Goal: Task Accomplishment & Management: Use online tool/utility

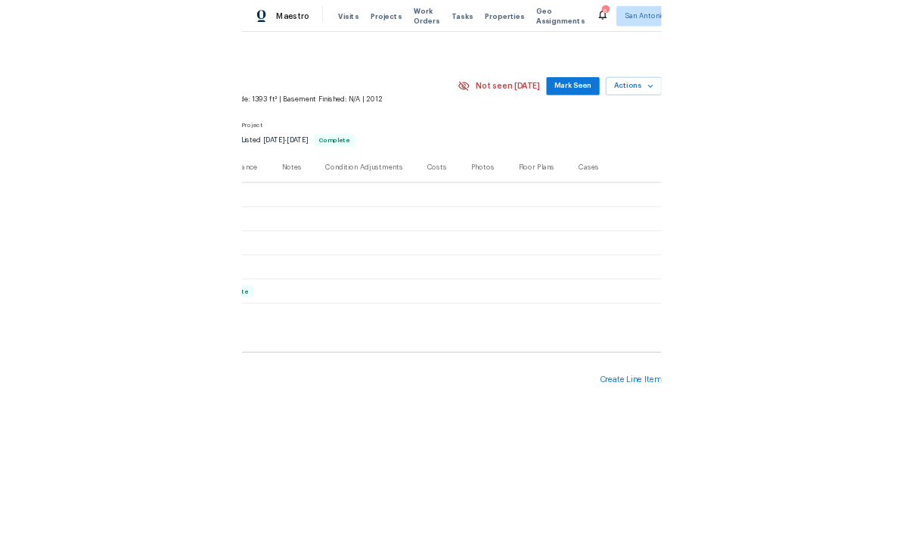
scroll to position [0, 224]
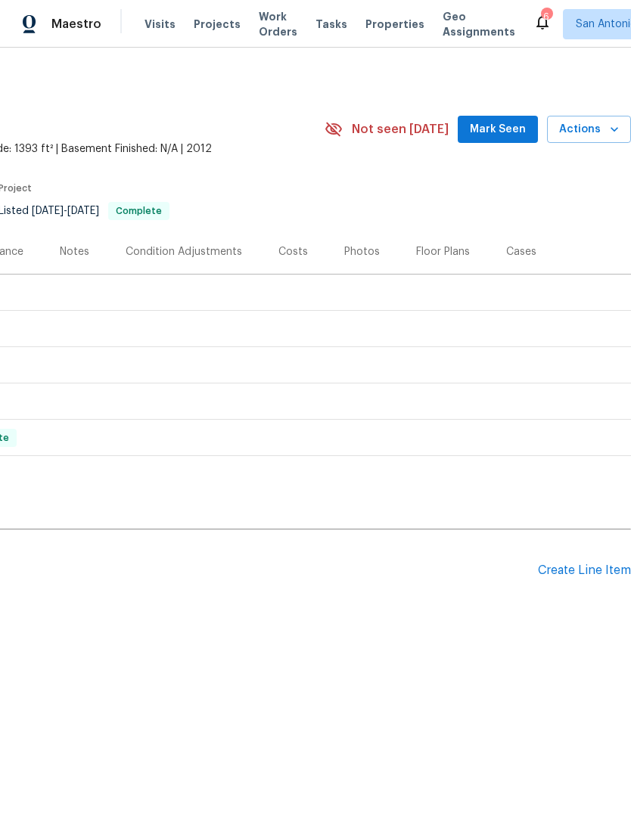
click at [206, 259] on div "Condition Adjustments" at bounding box center [184, 251] width 117 height 15
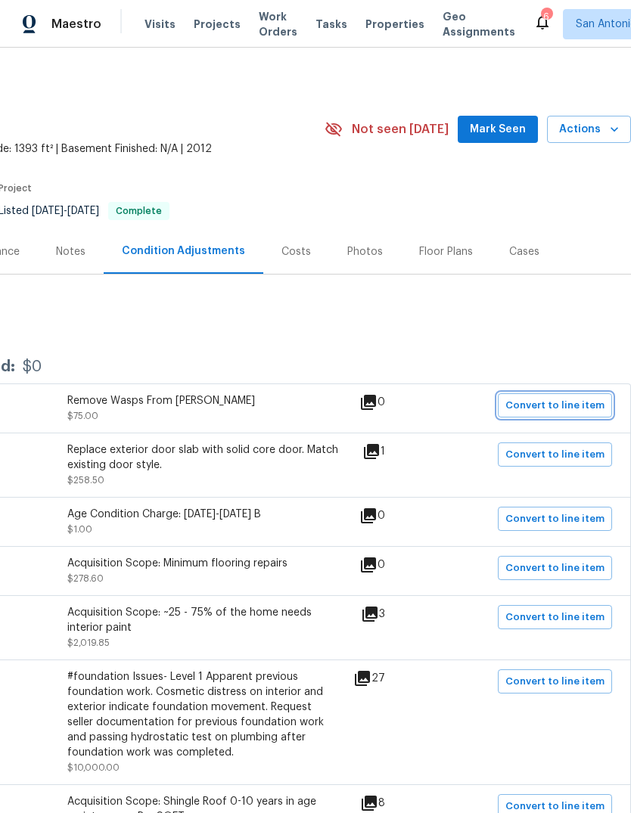
click at [567, 410] on span "Convert to line item" at bounding box center [554, 405] width 99 height 17
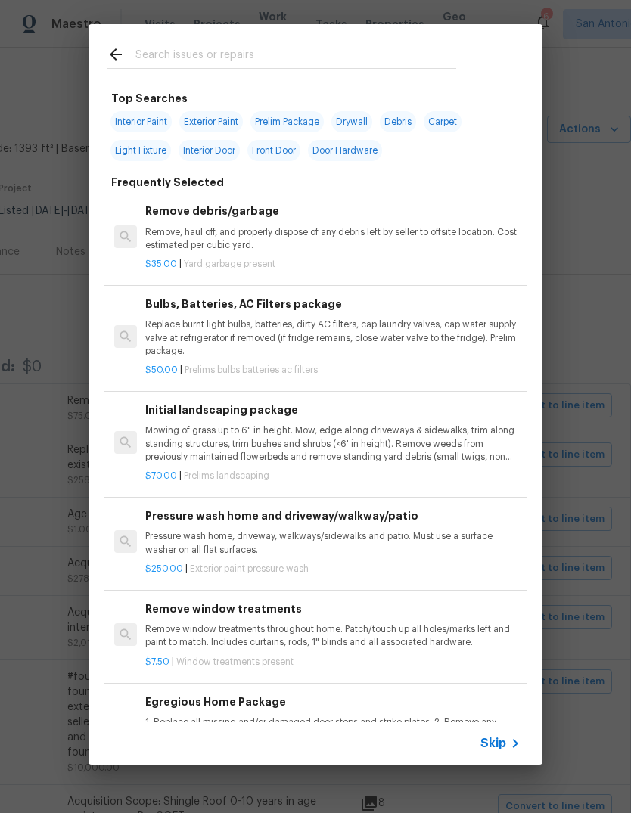
click at [160, 46] on input "text" at bounding box center [295, 56] width 321 height 23
type input "Wasp"
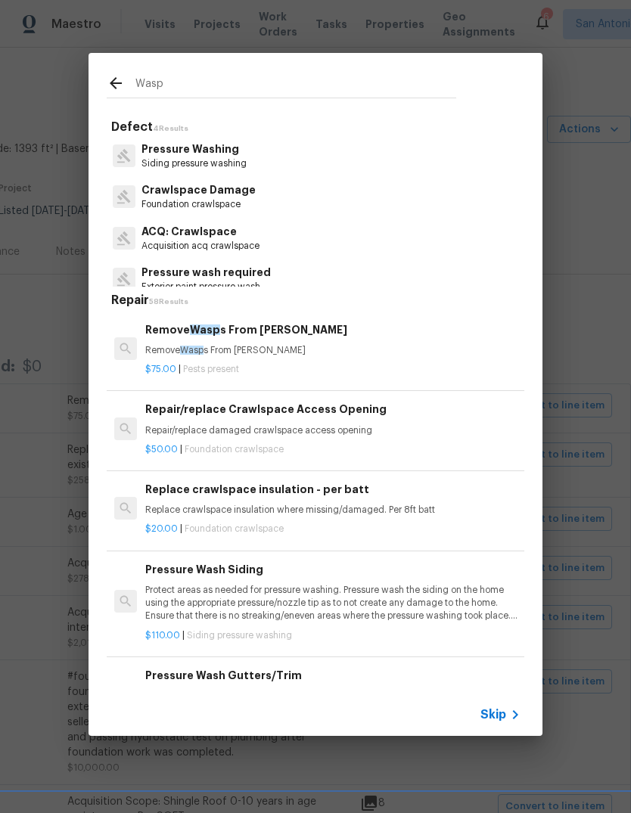
click at [286, 340] on div "Remove Wasp s From [PERSON_NAME] Remove Wasp s From [PERSON_NAME]" at bounding box center [332, 340] width 375 height 36
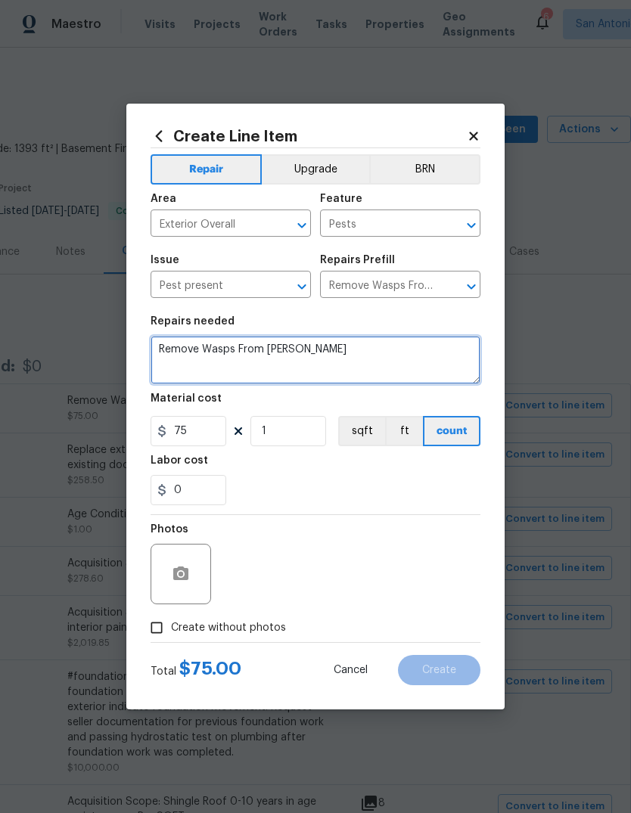
click at [266, 340] on textarea "Remove Wasps From [PERSON_NAME]" at bounding box center [316, 360] width 330 height 48
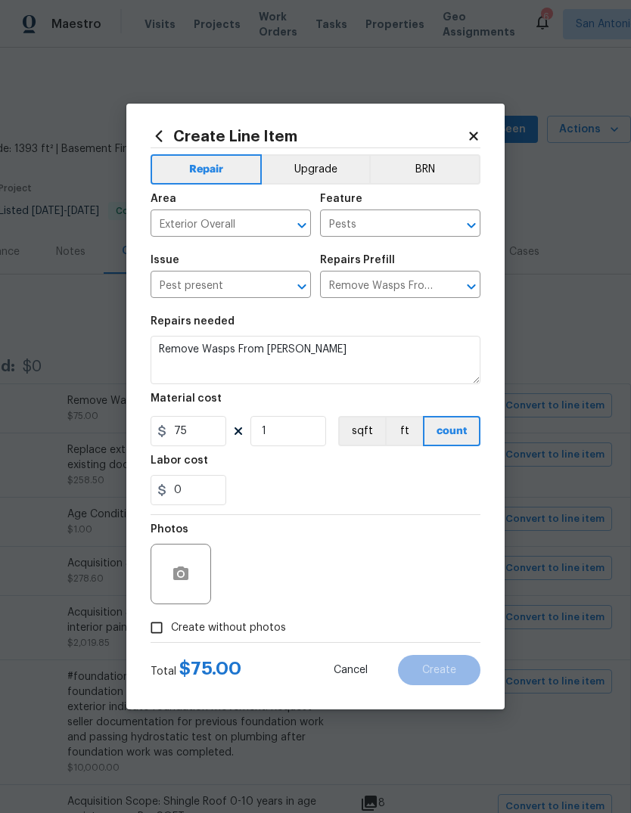
click at [417, 508] on section "Repairs needed Remove Wasps From [PERSON_NAME] Material cost 75 1 sqft ft count…" at bounding box center [316, 410] width 330 height 207
click at [180, 580] on icon "button" at bounding box center [180, 574] width 15 height 14
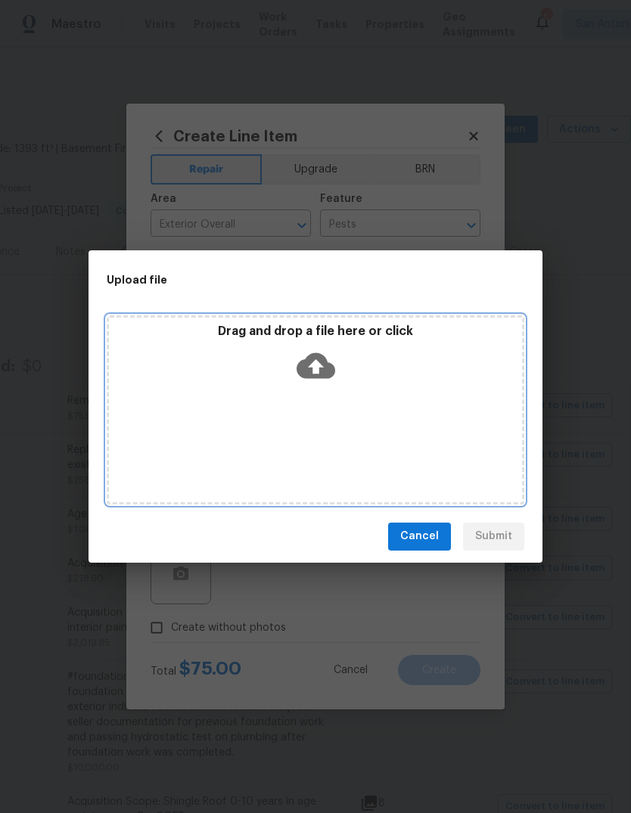
click at [316, 378] on icon at bounding box center [316, 366] width 39 height 26
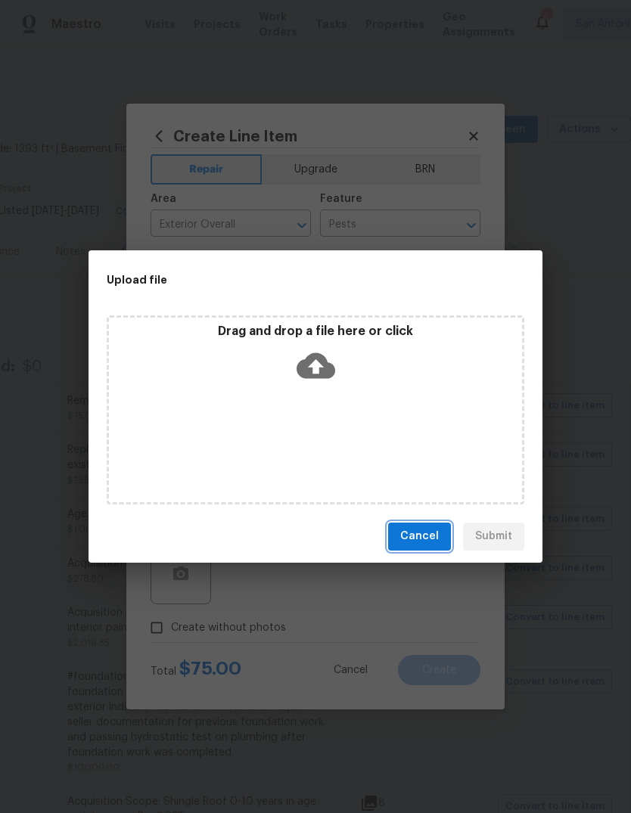
click at [424, 534] on span "Cancel" at bounding box center [419, 536] width 39 height 19
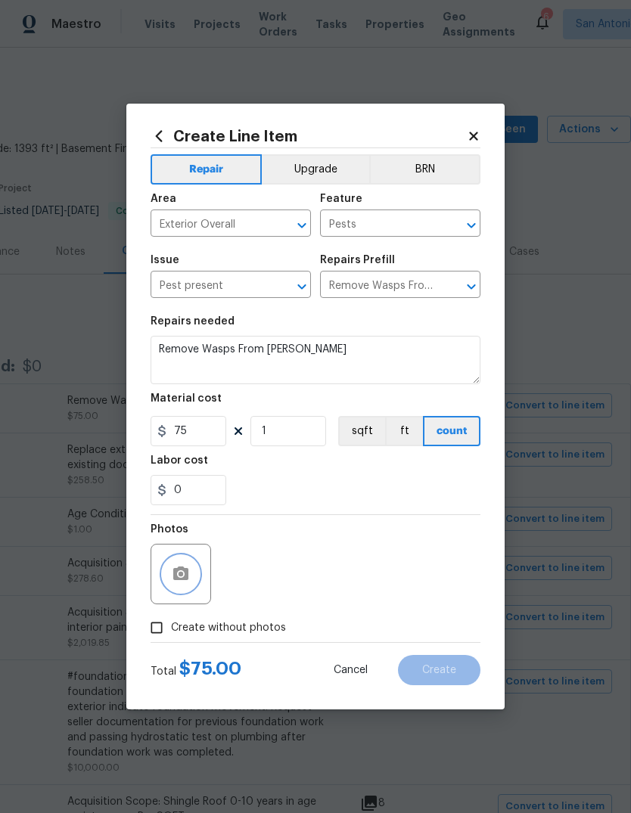
click at [192, 575] on button "button" at bounding box center [181, 574] width 36 height 36
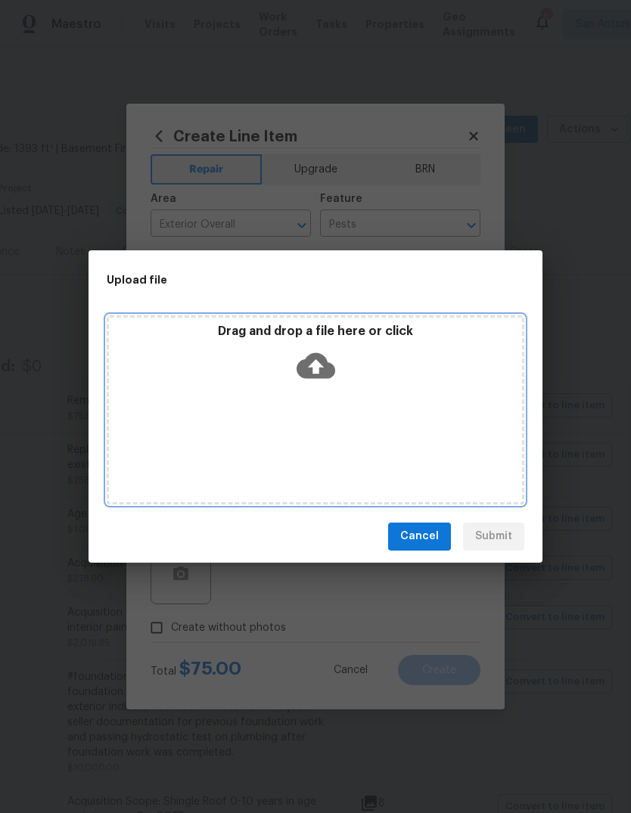
click at [322, 371] on icon at bounding box center [316, 366] width 39 height 26
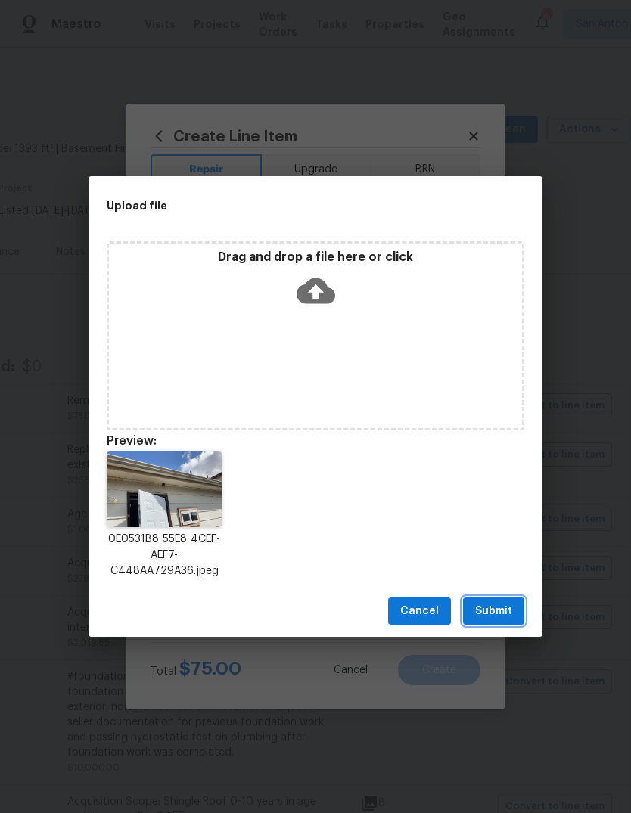
click at [501, 614] on span "Submit" at bounding box center [493, 611] width 37 height 19
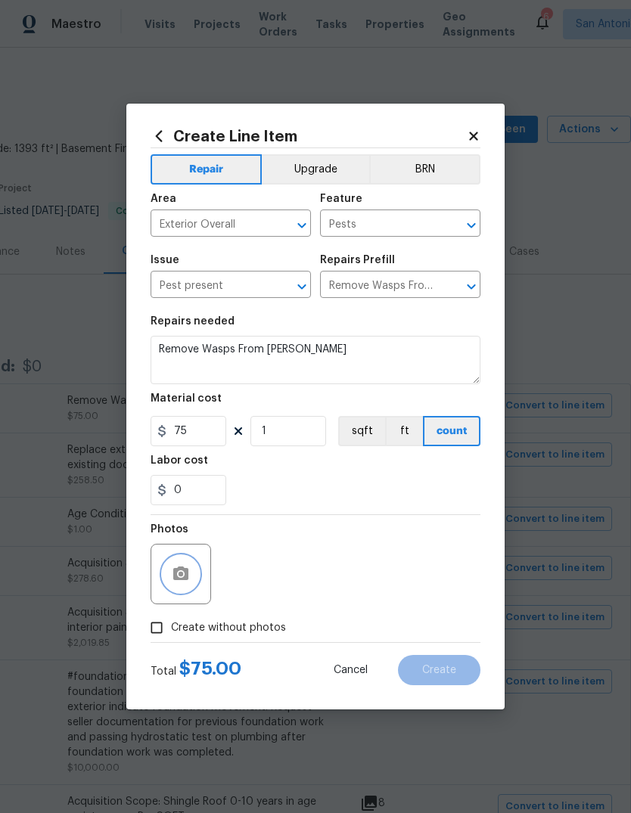
click at [178, 576] on icon "button" at bounding box center [181, 574] width 18 height 18
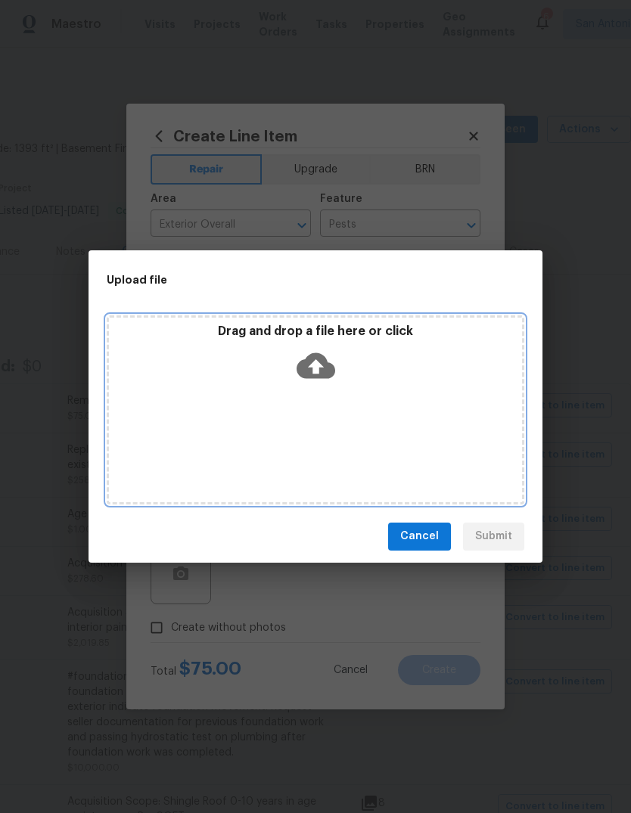
click at [309, 374] on icon at bounding box center [316, 366] width 39 height 26
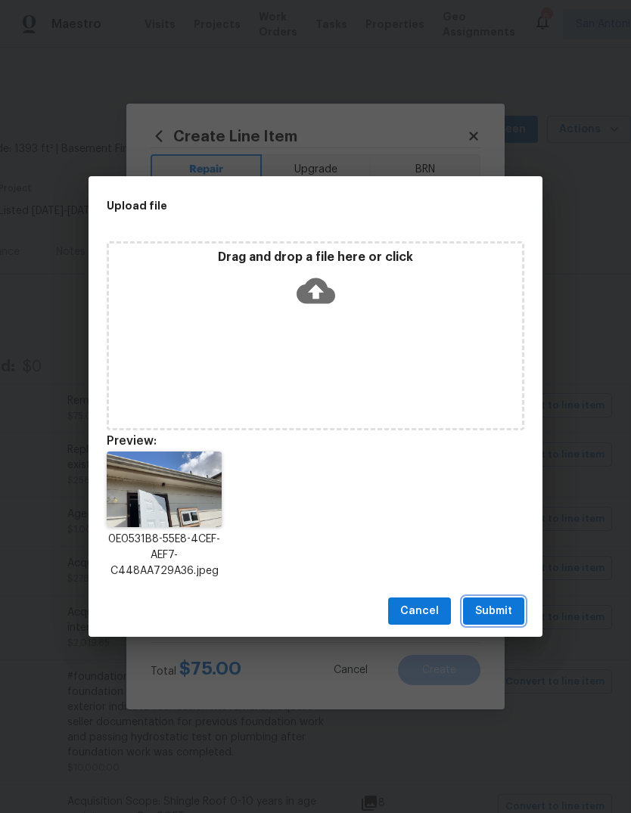
click at [511, 606] on span "Submit" at bounding box center [493, 611] width 37 height 19
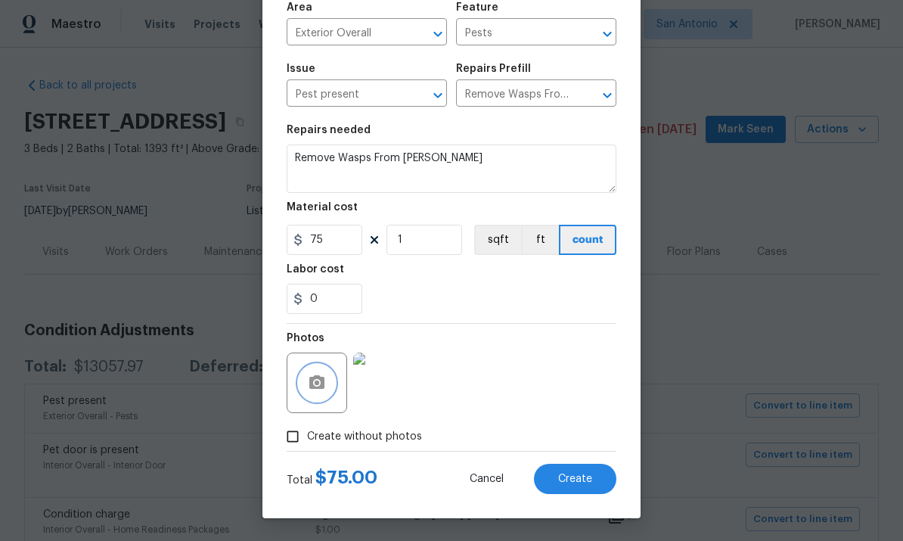
scroll to position [113, 0]
click at [587, 477] on span "Create" at bounding box center [575, 479] width 34 height 11
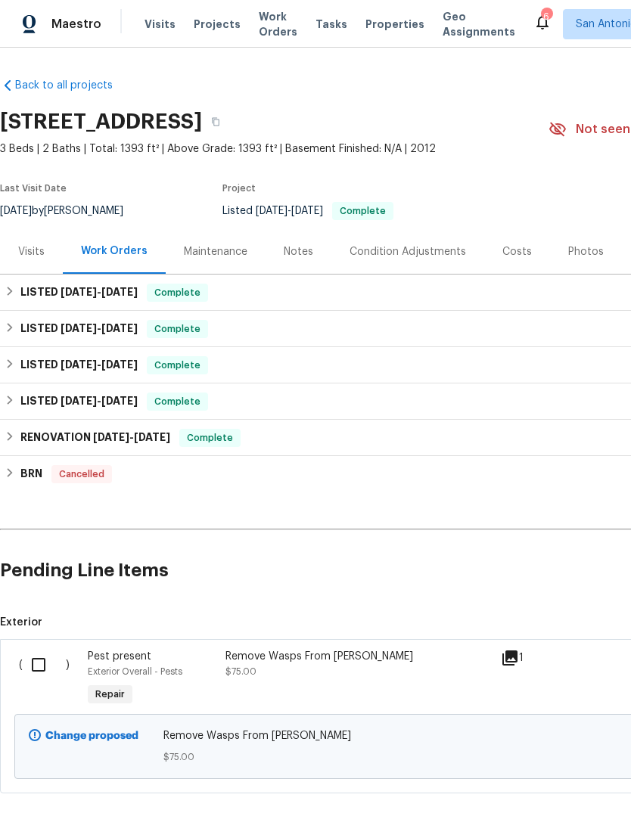
click at [37, 540] on input "checkbox" at bounding box center [44, 665] width 43 height 32
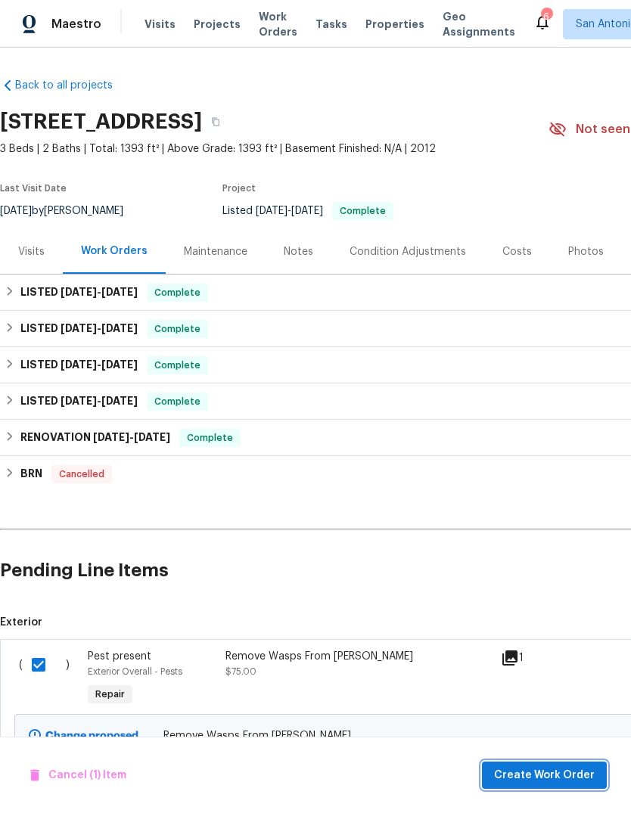
click at [569, 540] on span "Create Work Order" at bounding box center [544, 775] width 101 height 19
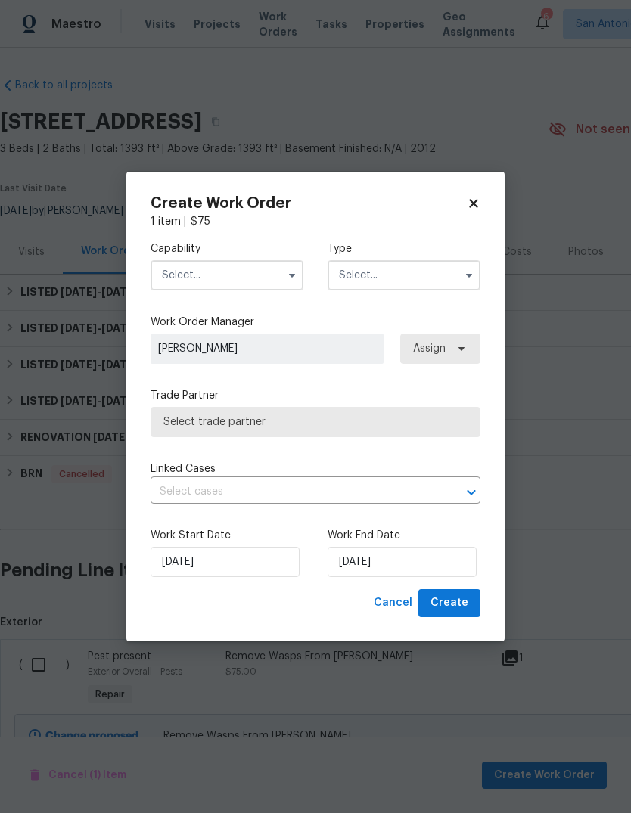
checkbox input "false"
click at [256, 275] on input "text" at bounding box center [227, 275] width 153 height 30
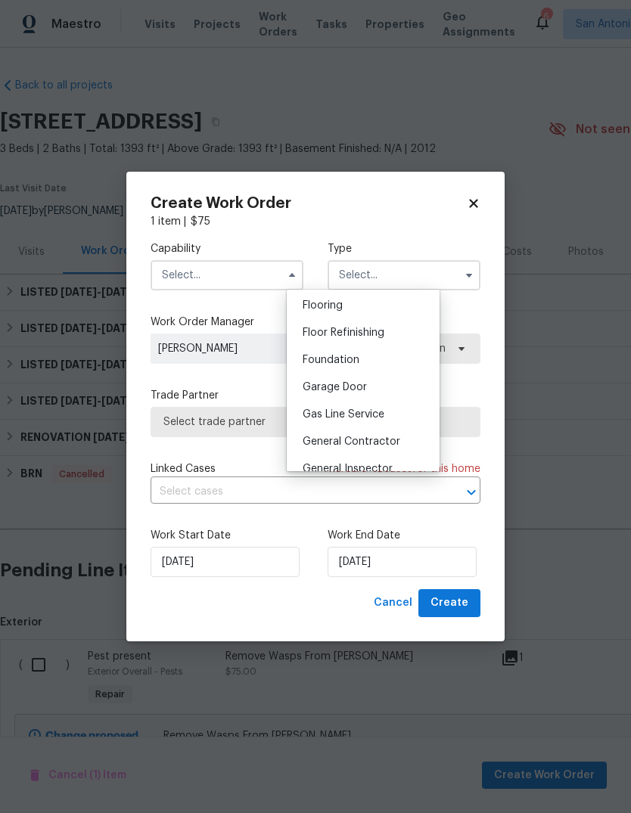
scroll to position [595, 0]
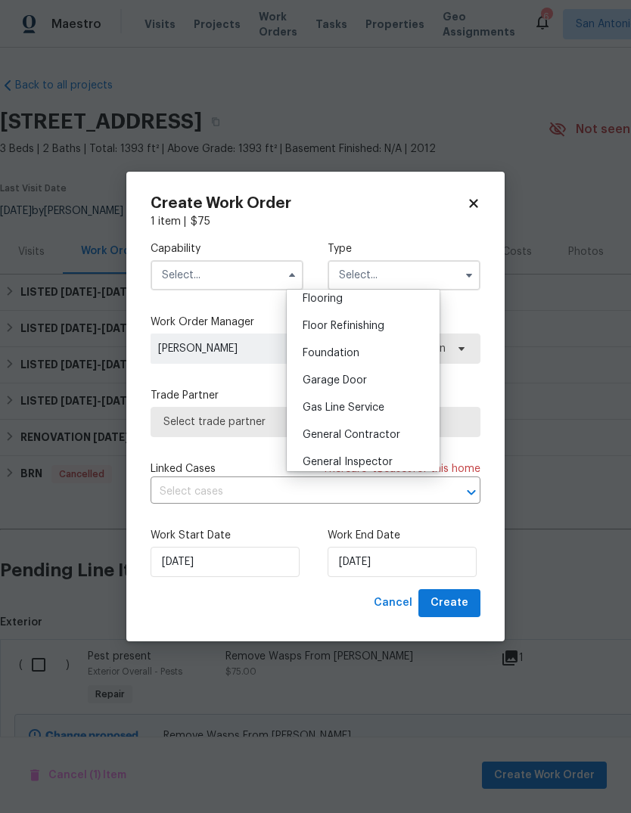
click at [382, 437] on span "General Contractor" at bounding box center [352, 435] width 98 height 11
type input "General Contractor"
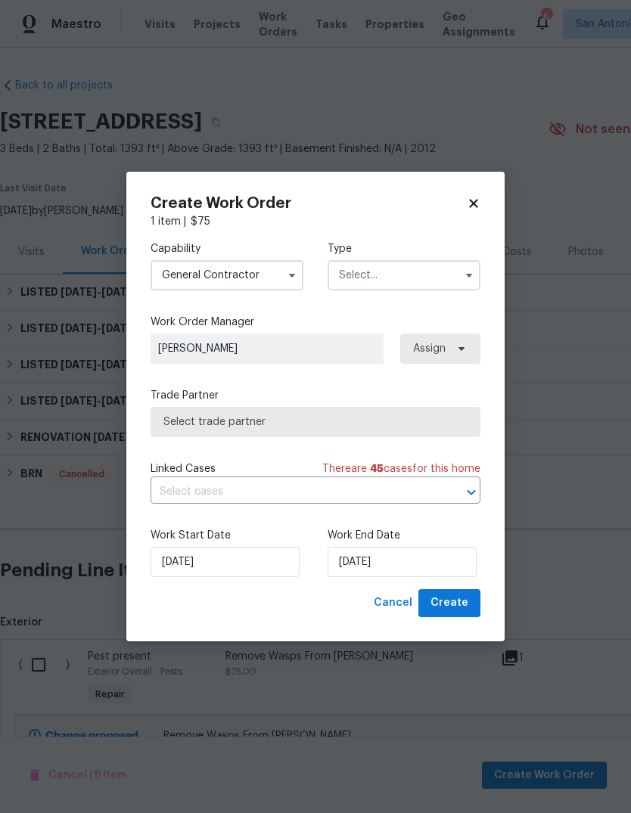
click at [403, 277] on input "text" at bounding box center [404, 275] width 153 height 30
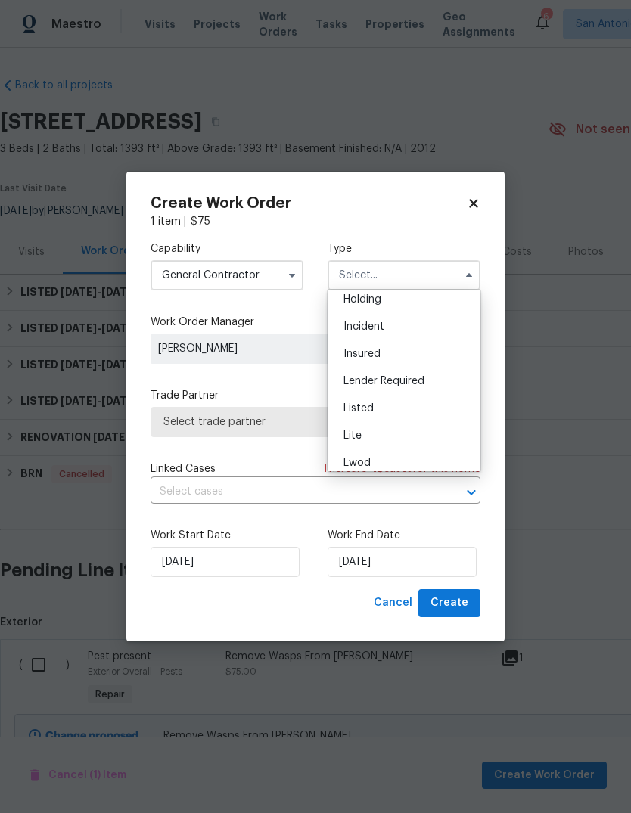
scroll to position [63, 0]
click at [408, 409] on div "Listed" at bounding box center [403, 407] width 145 height 27
type input "Listed"
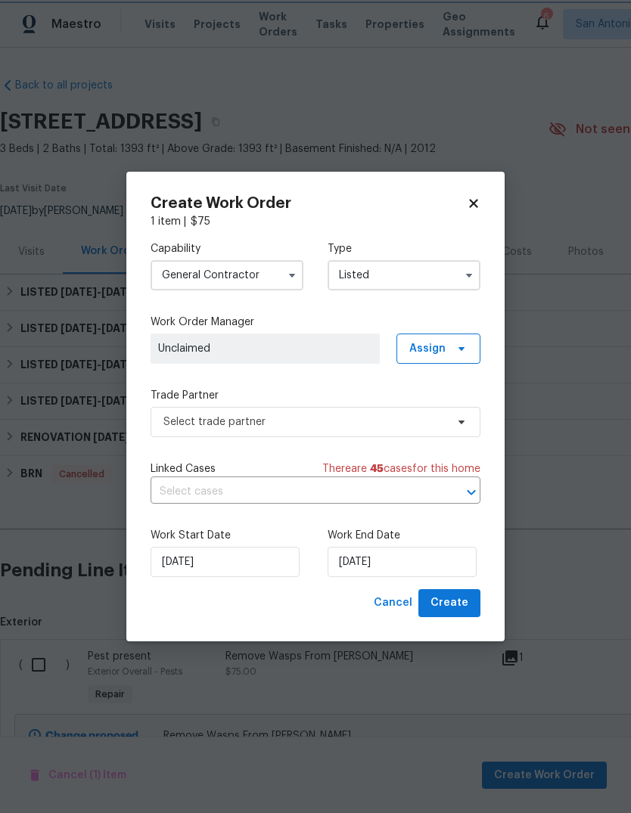
scroll to position [0, 0]
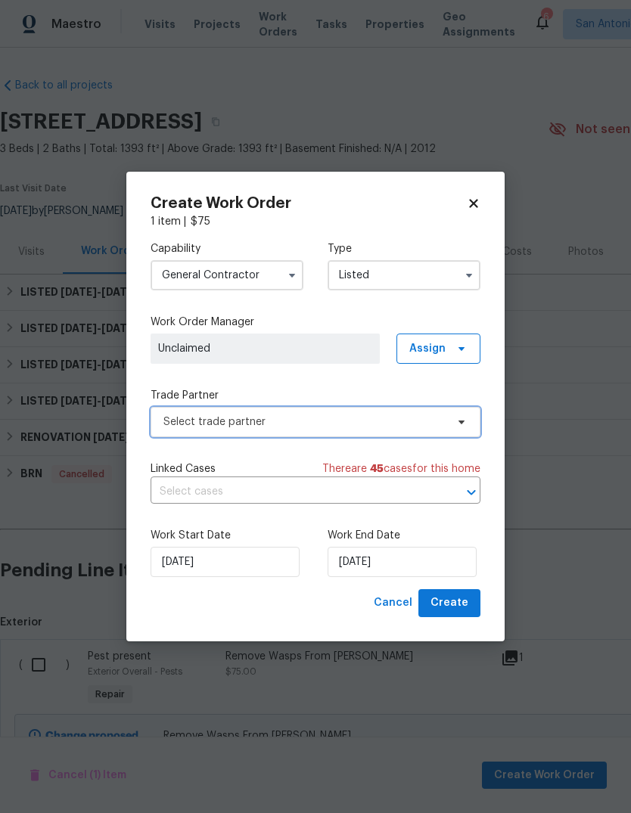
click at [355, 429] on span "Select trade partner" at bounding box center [316, 422] width 330 height 30
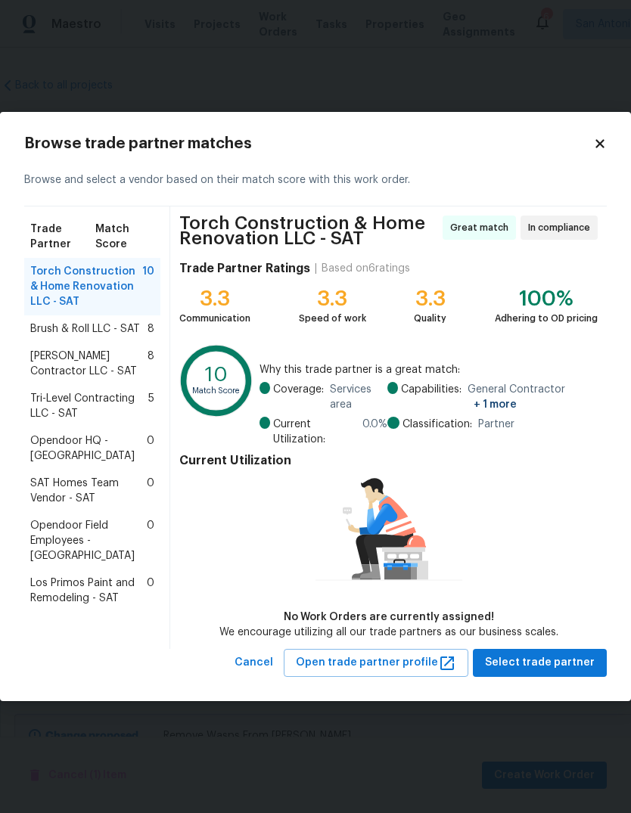
click at [127, 333] on span "Brush & Roll LLC - SAT" at bounding box center [85, 329] width 110 height 15
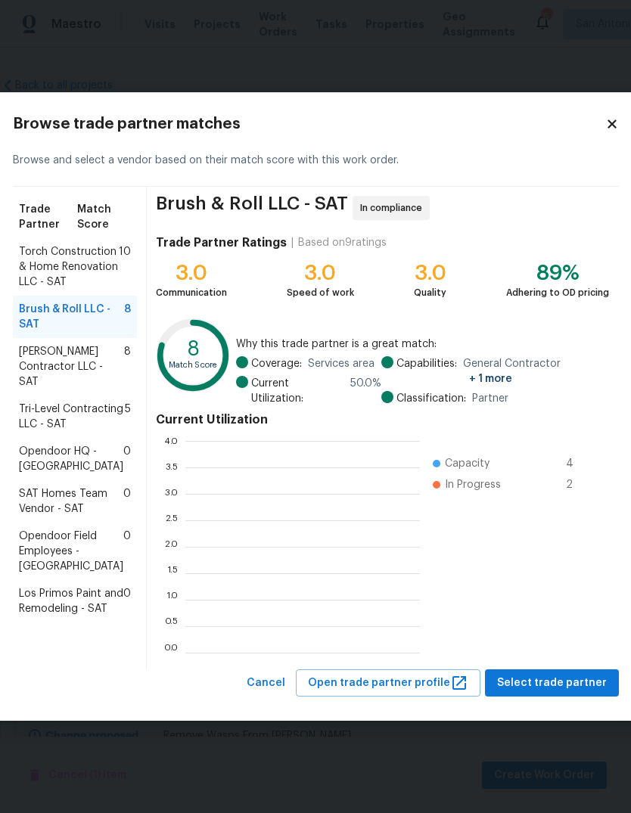
scroll to position [212, 235]
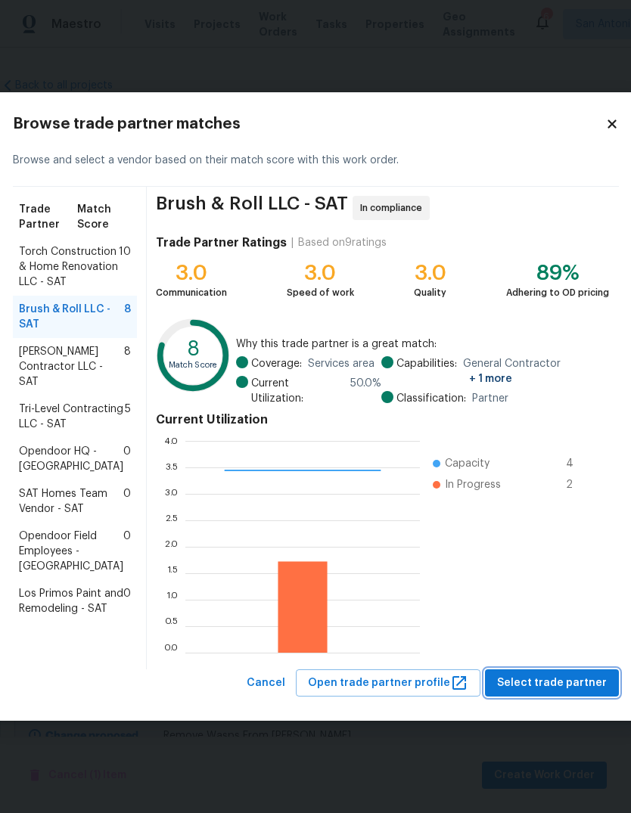
click at [568, 540] on span "Select trade partner" at bounding box center [552, 683] width 110 height 19
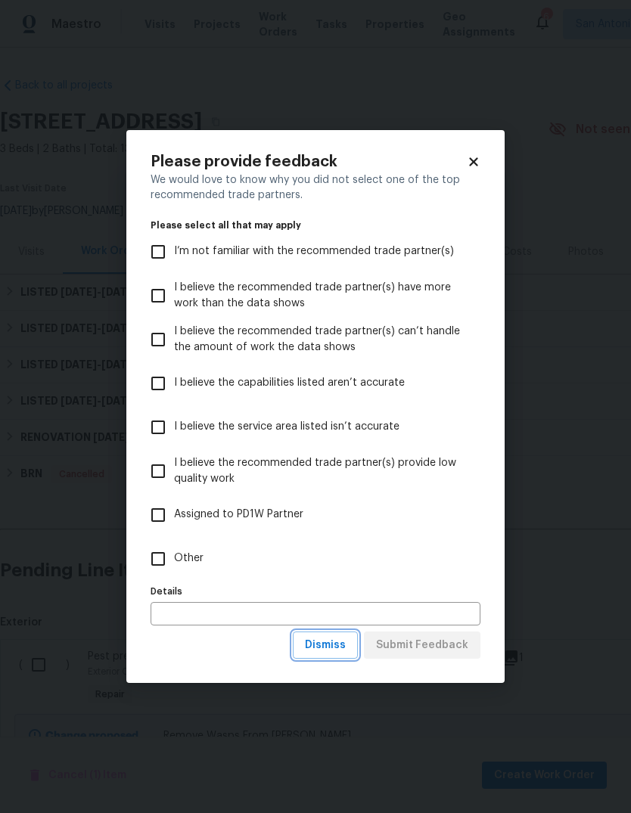
click at [343, 540] on span "Dismiss" at bounding box center [325, 645] width 41 height 19
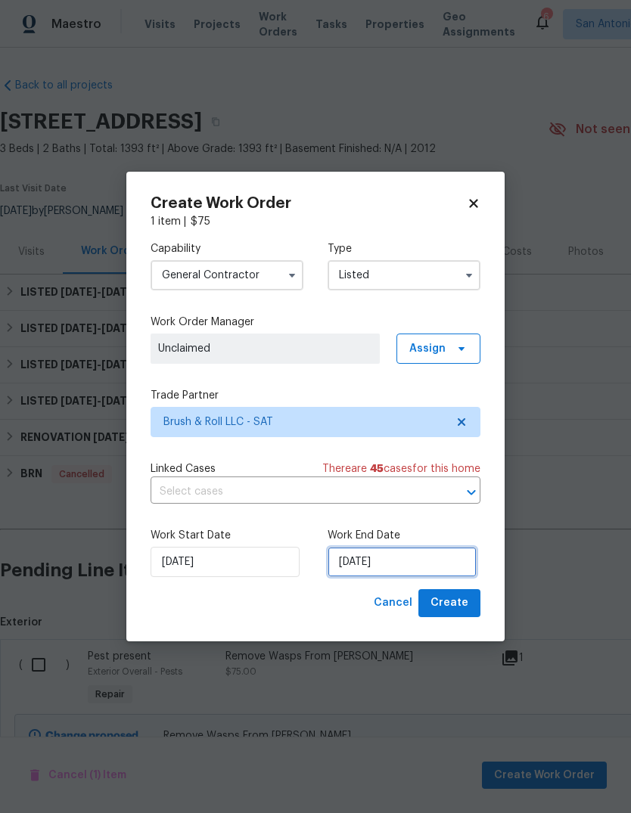
click at [393, 540] on input "8/15/2025" at bounding box center [402, 562] width 149 height 30
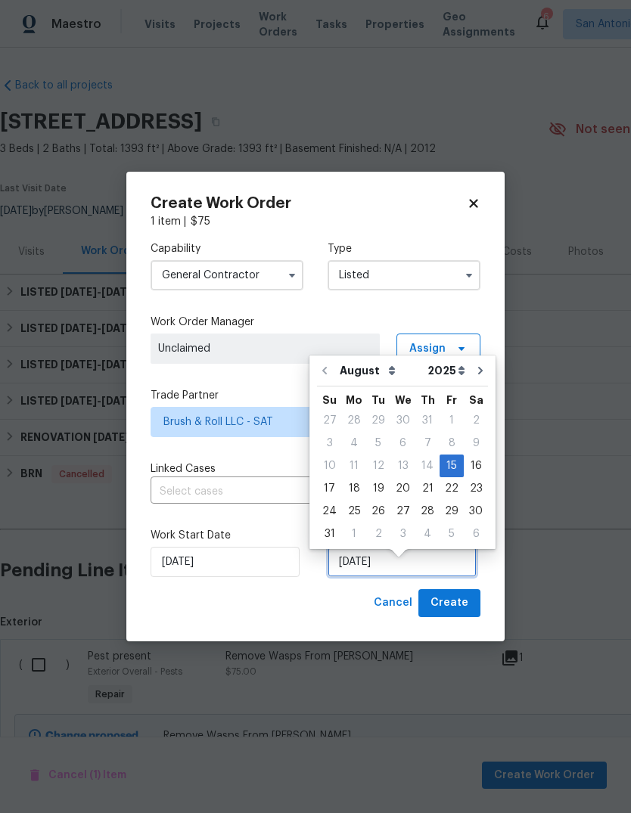
scroll to position [11, 0]
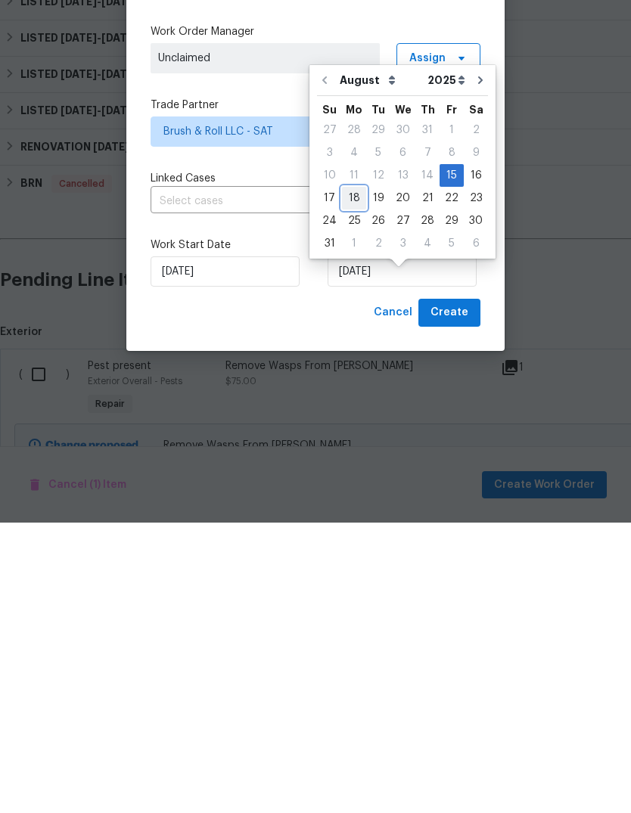
click at [353, 478] on div "18" at bounding box center [354, 488] width 24 height 21
type input "8/18/2025"
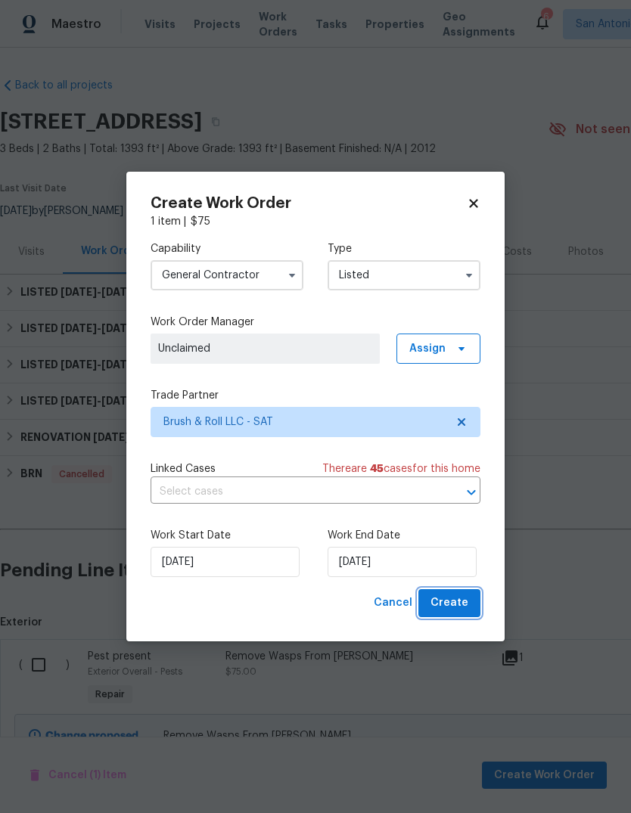
click at [462, 540] on span "Create" at bounding box center [449, 603] width 38 height 19
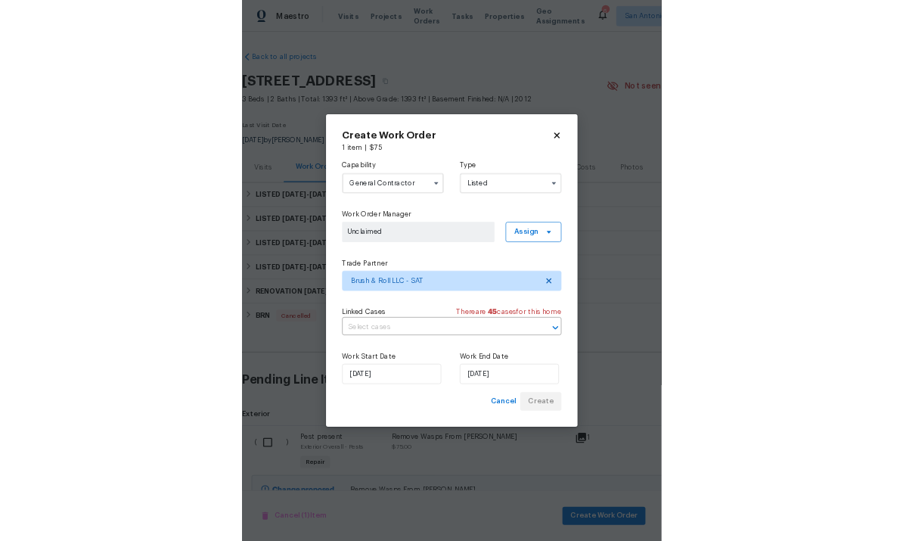
scroll to position [27, 0]
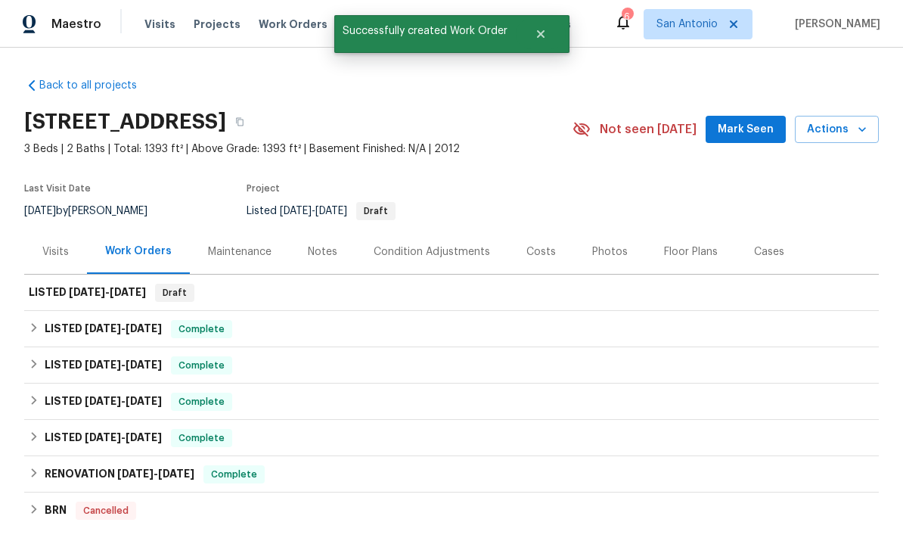
click at [403, 66] on div "Back to all projects 9534 Lookover Bay, Converse, TX 78109 3 Beds | 2 Baths | T…" at bounding box center [451, 368] width 855 height 604
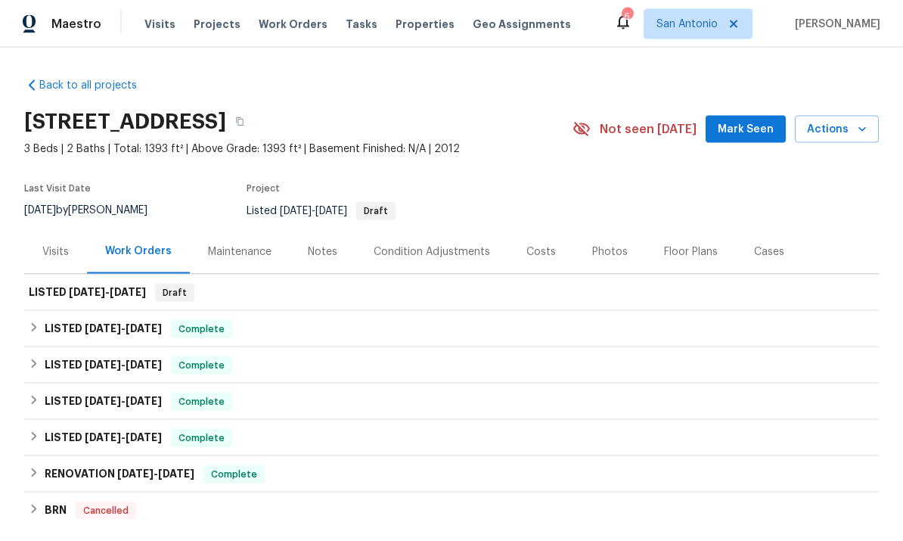
scroll to position [5, 0]
click at [421, 25] on span "Properties" at bounding box center [425, 24] width 59 height 15
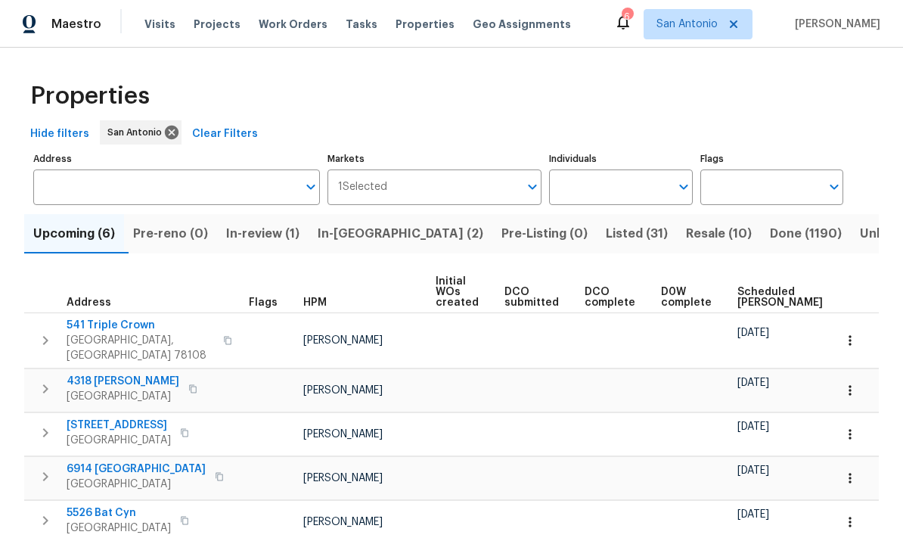
click at [396, 27] on span "Properties" at bounding box center [425, 24] width 59 height 15
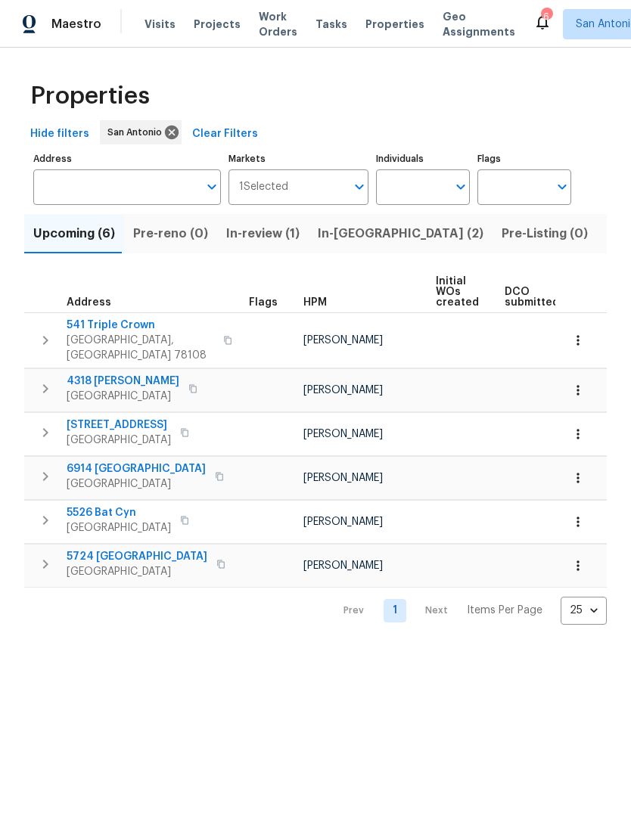
click at [265, 235] on span "In-review (1)" at bounding box center [262, 233] width 73 height 21
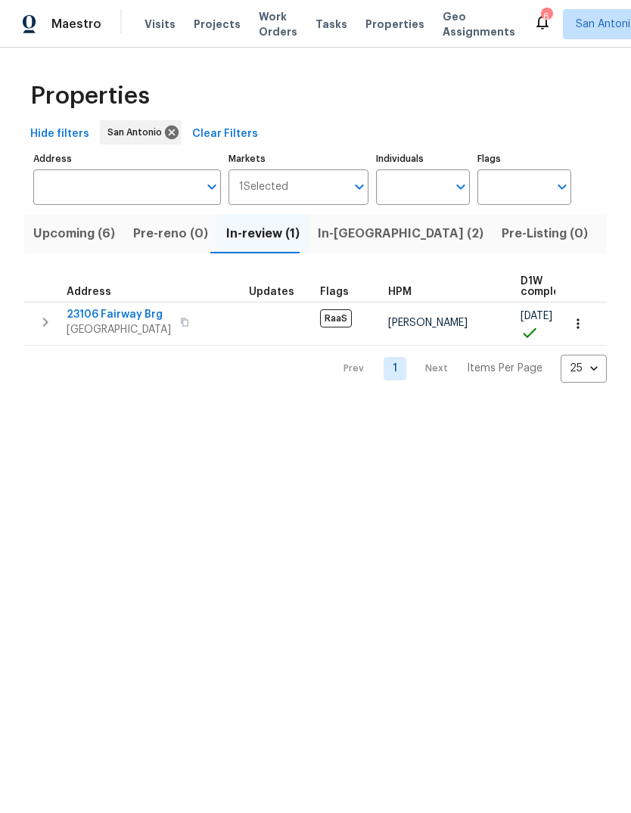
click at [337, 247] on button "In-reno (2)" at bounding box center [401, 233] width 184 height 39
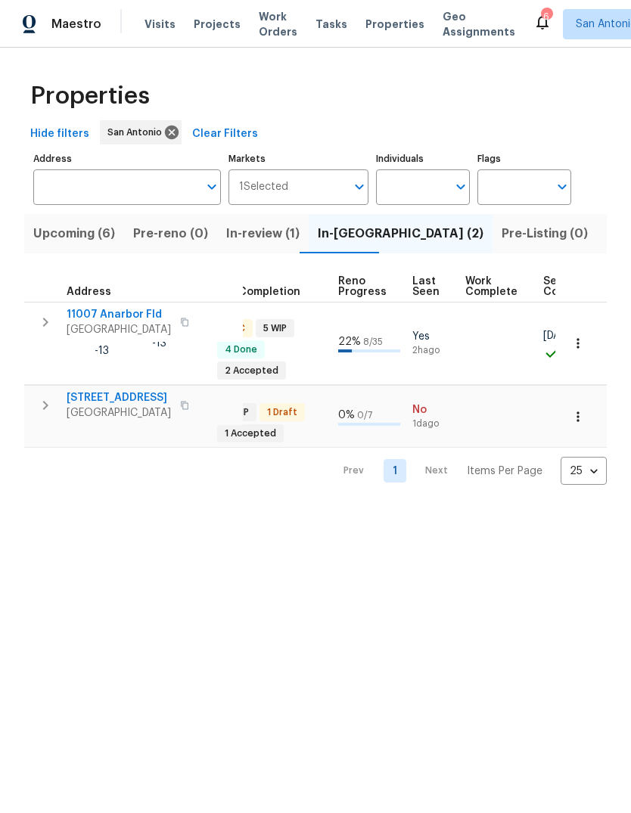
scroll to position [0, 604]
click at [74, 236] on span "Upcoming (6)" at bounding box center [74, 233] width 82 height 21
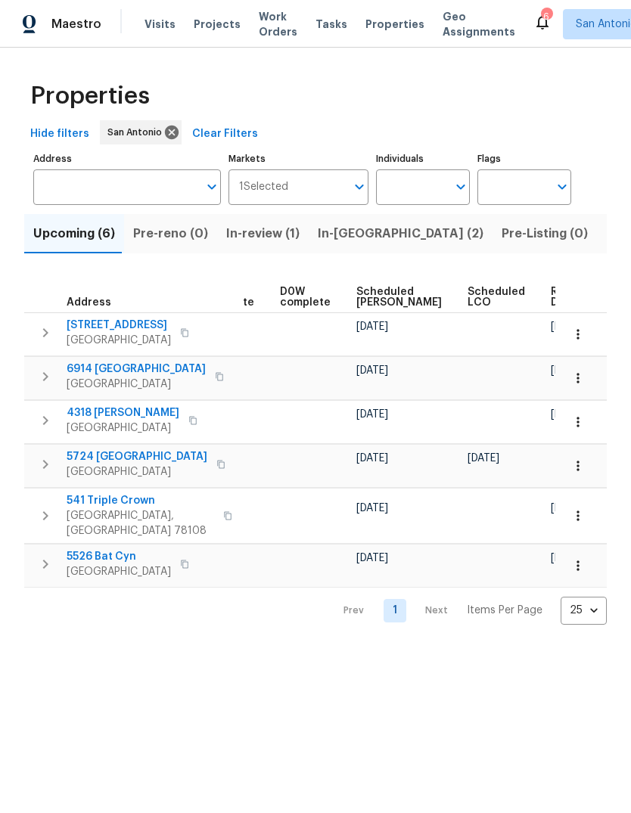
scroll to position [0, 381]
click at [552, 297] on span "Ready Date" at bounding box center [568, 297] width 33 height 21
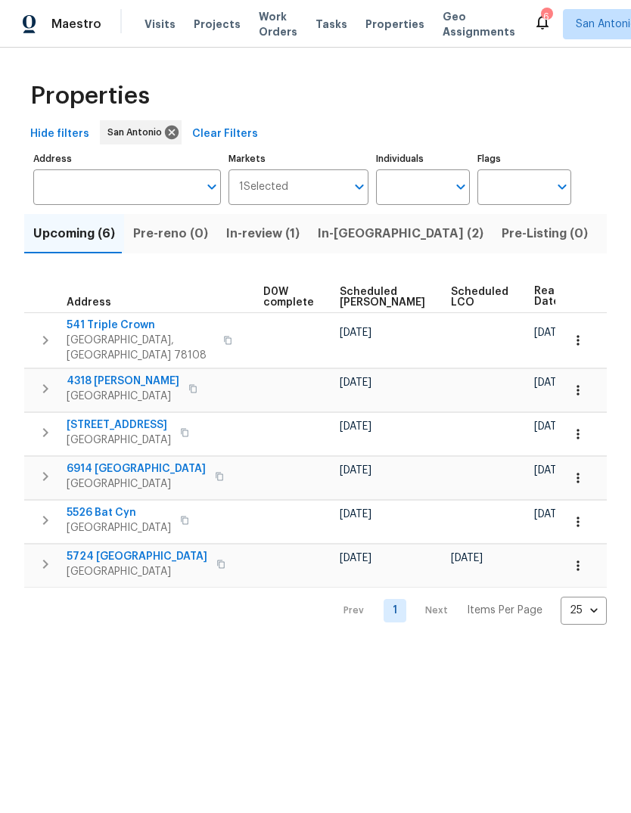
scroll to position [0, 397]
click at [453, 294] on span "Scheduled LCO" at bounding box center [480, 297] width 57 height 21
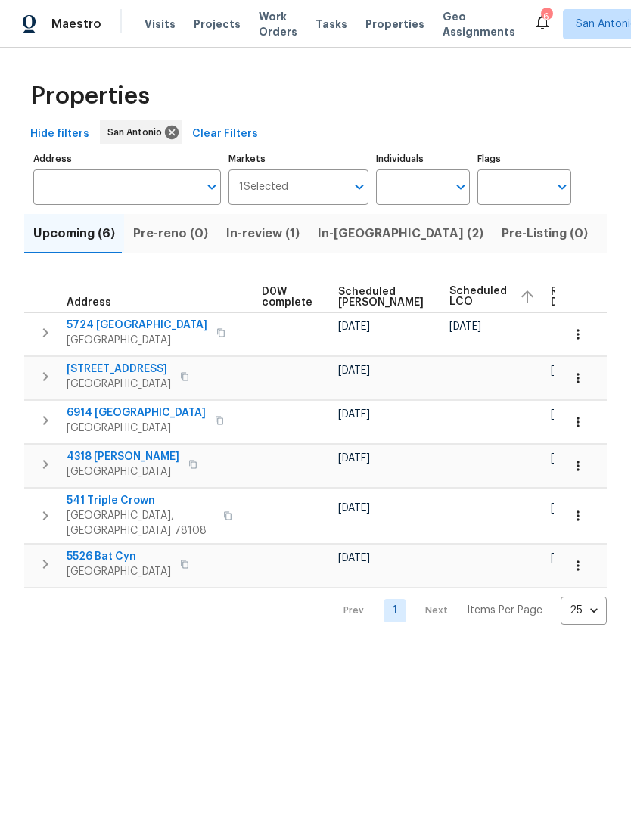
scroll to position [0, 399]
click at [359, 182] on icon "Open" at bounding box center [359, 187] width 18 height 18
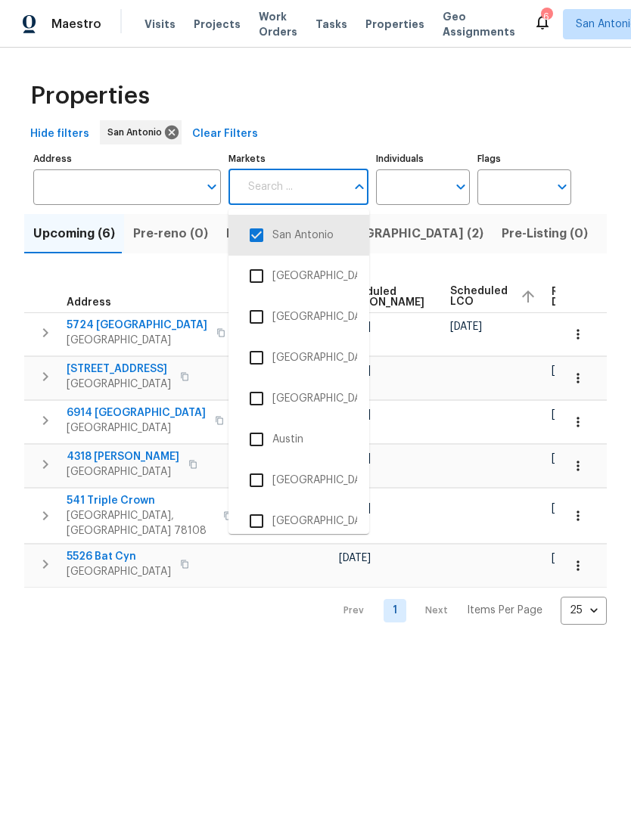
click at [260, 438] on input "checkbox" at bounding box center [257, 440] width 32 height 32
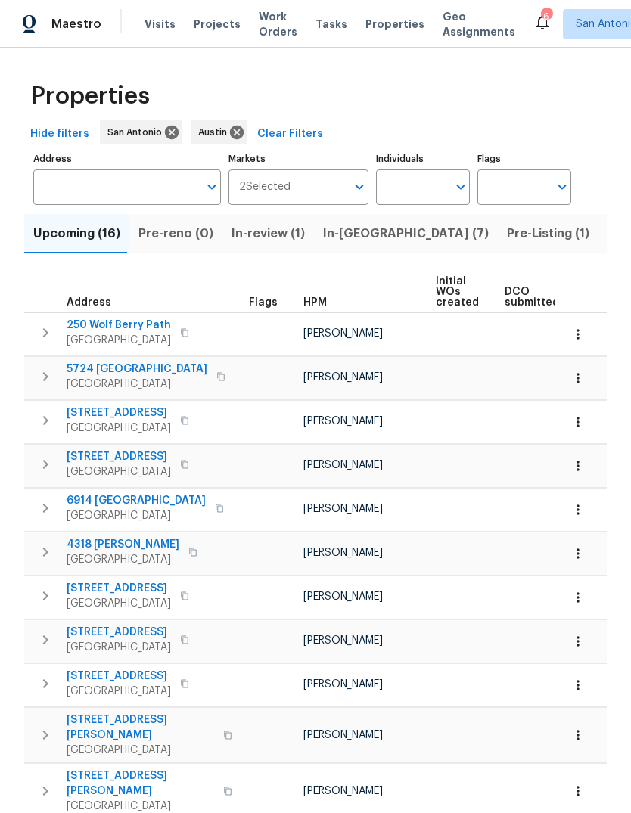
click at [346, 239] on span "In-reno (7)" at bounding box center [406, 233] width 166 height 21
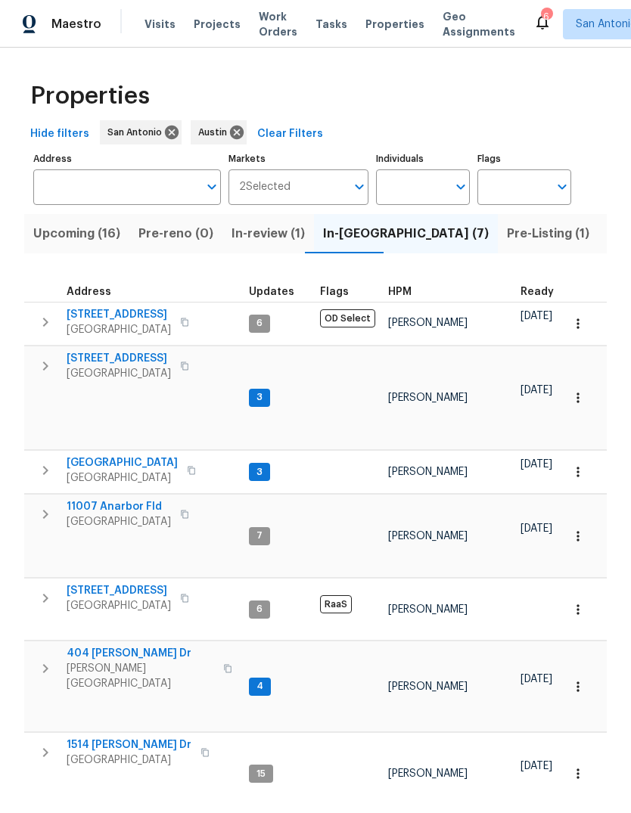
click at [452, 188] on icon "Open" at bounding box center [461, 187] width 18 height 18
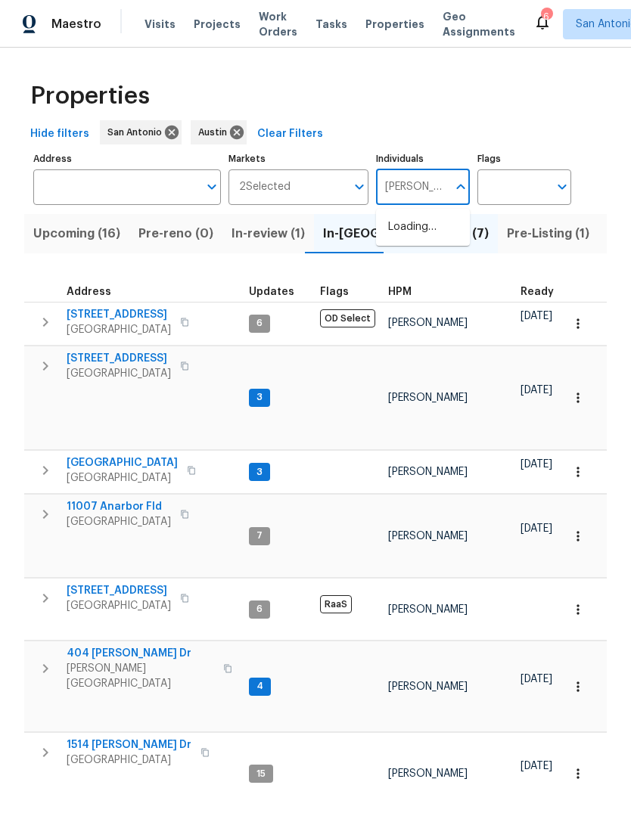
type input "chris fuentes"
click at [418, 235] on input "checkbox" at bounding box center [404, 235] width 32 height 32
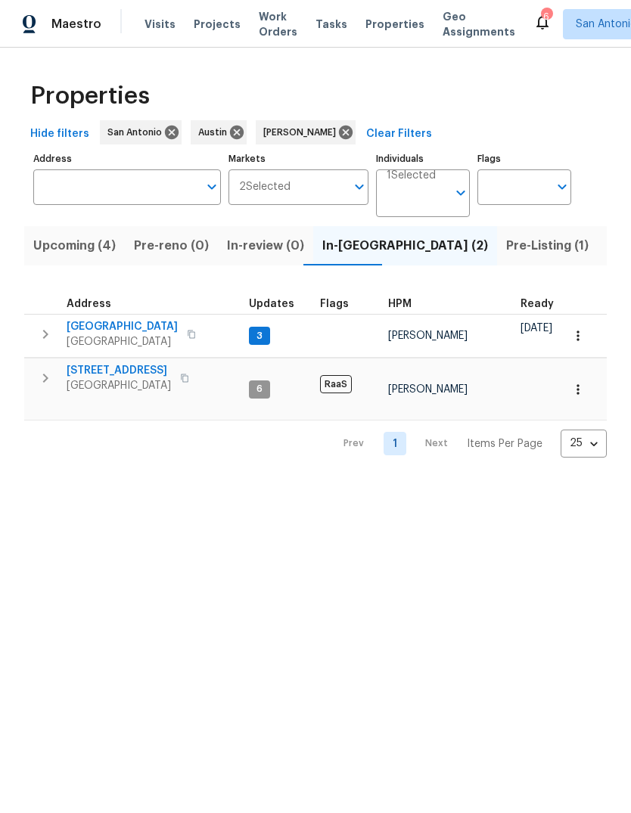
click at [529, 121] on div "Hide filters San Antonio Austin Chris Fuentes Clear Filters" at bounding box center [315, 134] width 583 height 28
click at [31, 333] on button "button" at bounding box center [45, 334] width 30 height 30
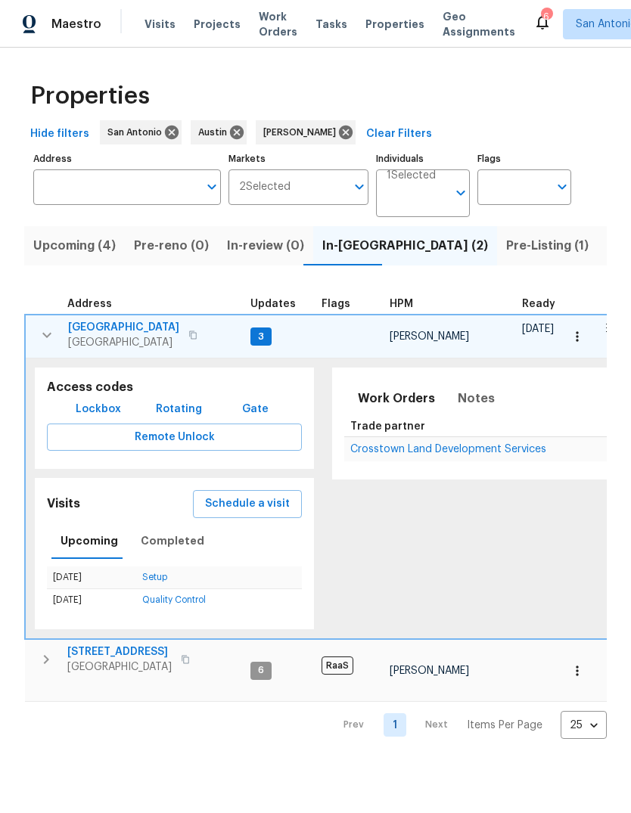
click at [104, 331] on span "124 Blossom Valley Strm" at bounding box center [123, 327] width 111 height 15
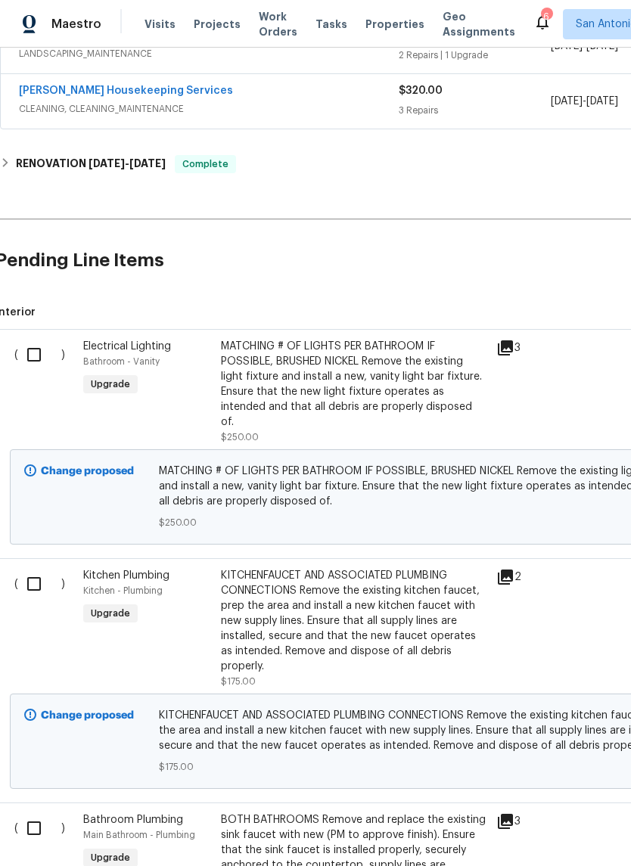
scroll to position [652, 5]
